Goal: Navigation & Orientation: Find specific page/section

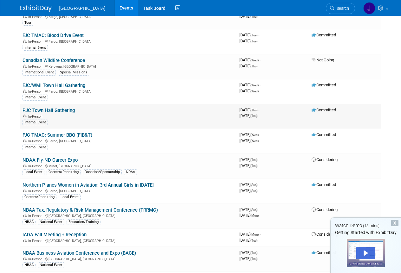
scroll to position [341, 0]
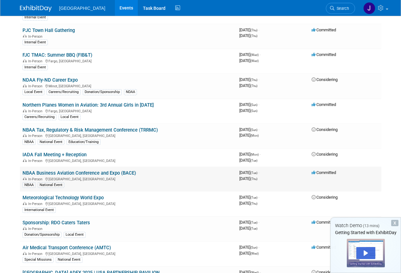
click at [95, 170] on link "NBAA Business Aviation Conference and Expo (BACE)" at bounding box center [78, 173] width 113 height 6
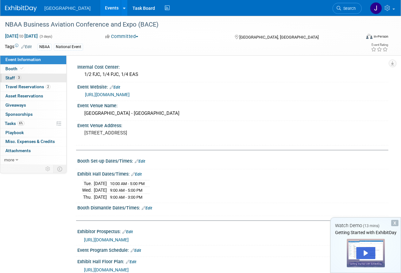
click at [10, 77] on span "Staff 3" at bounding box center [13, 77] width 16 height 5
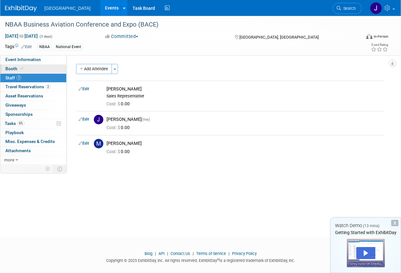
click at [10, 68] on span "Booth" at bounding box center [14, 68] width 19 height 5
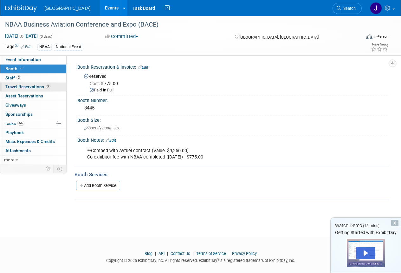
click at [23, 88] on span "Travel Reservations 2" at bounding box center [27, 86] width 45 height 5
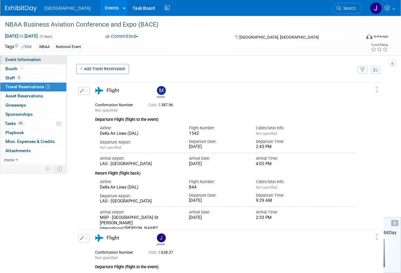
click at [20, 62] on span "Event Information" at bounding box center [22, 59] width 35 height 5
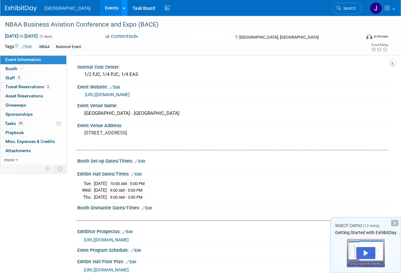
click at [123, 5] on div at bounding box center [124, 8] width 3 height 6
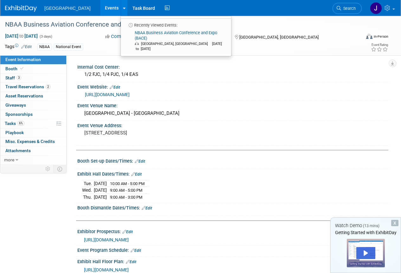
click at [101, 11] on link "Events" at bounding box center [111, 8] width 23 height 16
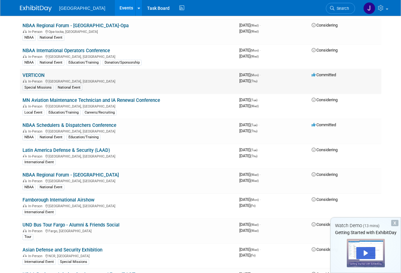
scroll to position [1125, 0]
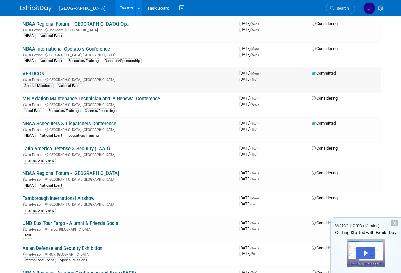
click at [37, 75] on link "VERTICON" at bounding box center [33, 74] width 22 height 6
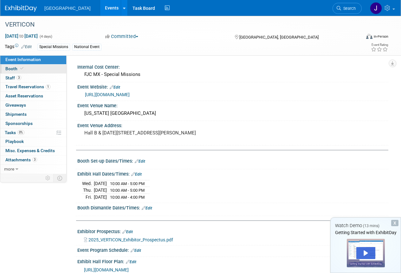
click at [9, 69] on span "Booth" at bounding box center [14, 68] width 19 height 5
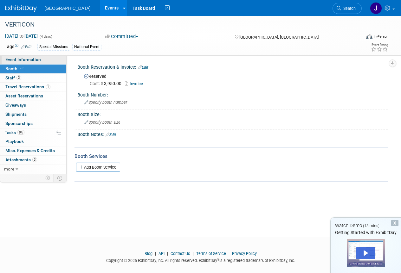
click at [9, 61] on span "Event Information" at bounding box center [22, 59] width 35 height 5
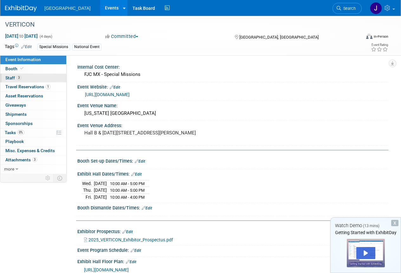
click at [17, 79] on span "3" at bounding box center [18, 77] width 5 height 5
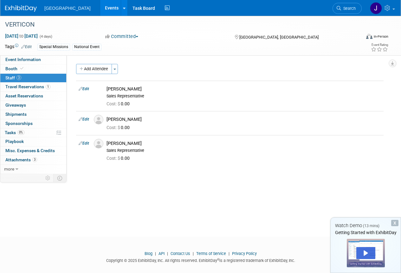
click at [100, 9] on link "Events" at bounding box center [111, 8] width 23 height 16
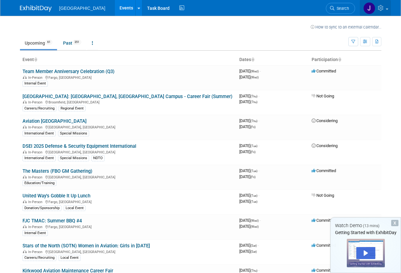
click at [384, 8] on icon at bounding box center [381, 8] width 7 height 6
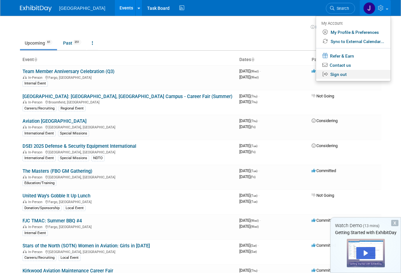
click at [342, 74] on link "Sign out" at bounding box center [353, 74] width 74 height 9
